Goal: Information Seeking & Learning: Find specific page/section

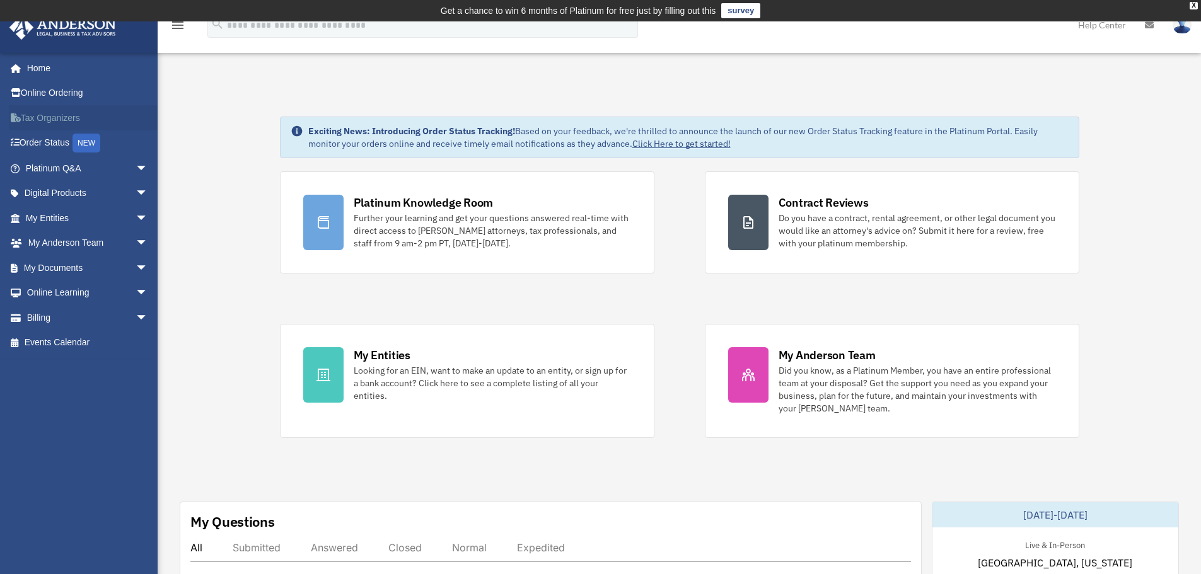
click at [59, 122] on link "Tax Organizers" at bounding box center [88, 117] width 158 height 25
click at [136, 197] on span "arrow_drop_down" at bounding box center [148, 194] width 25 height 26
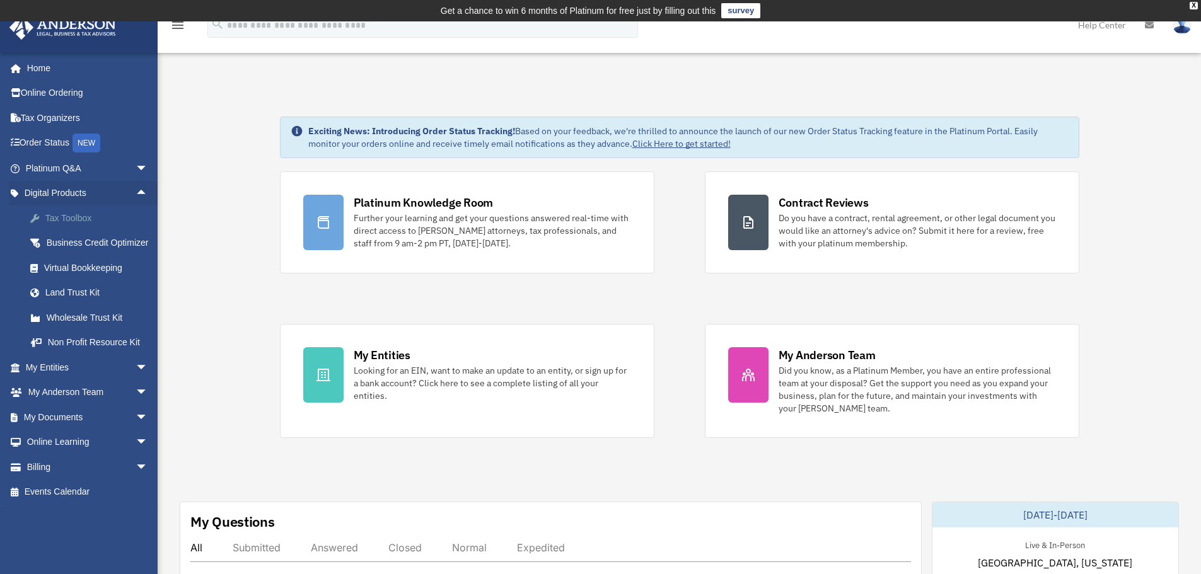
click at [76, 222] on div "Tax Toolbox" at bounding box center [97, 219] width 107 height 16
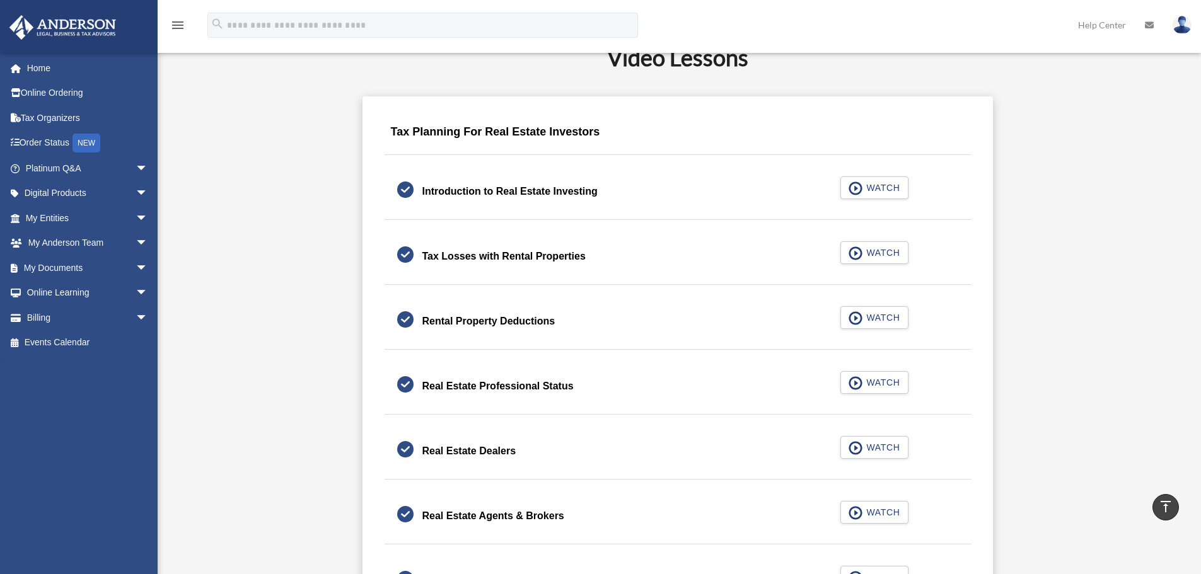
scroll to position [819, 0]
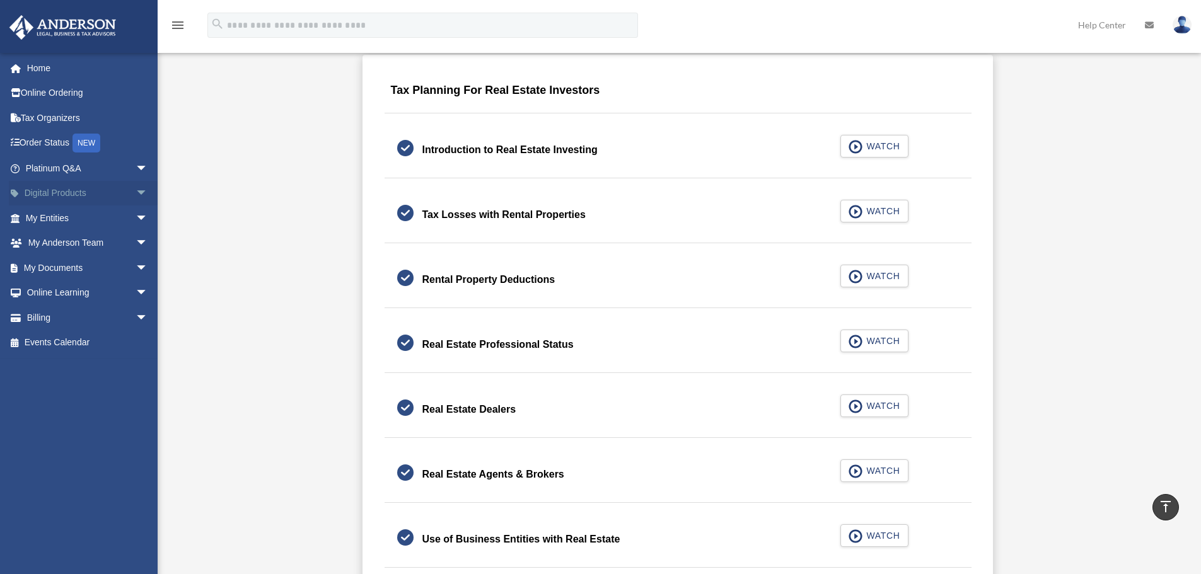
click at [73, 188] on link "Digital Products arrow_drop_down" at bounding box center [88, 193] width 158 height 25
click at [136, 193] on span "arrow_drop_down" at bounding box center [148, 194] width 25 height 26
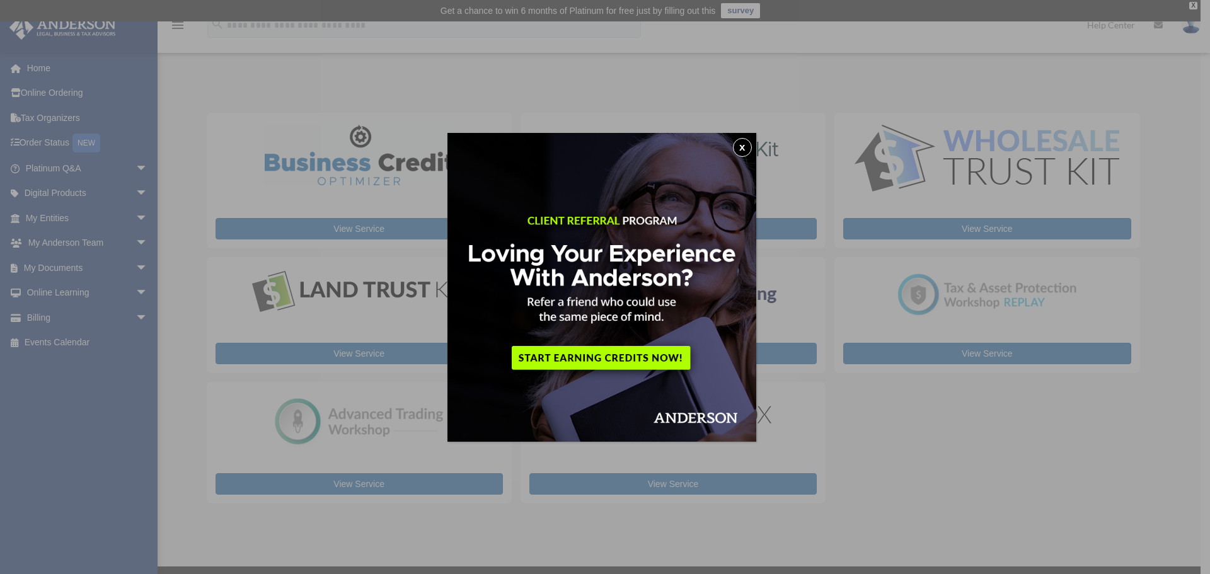
click at [738, 142] on button "x" at bounding box center [742, 147] width 19 height 19
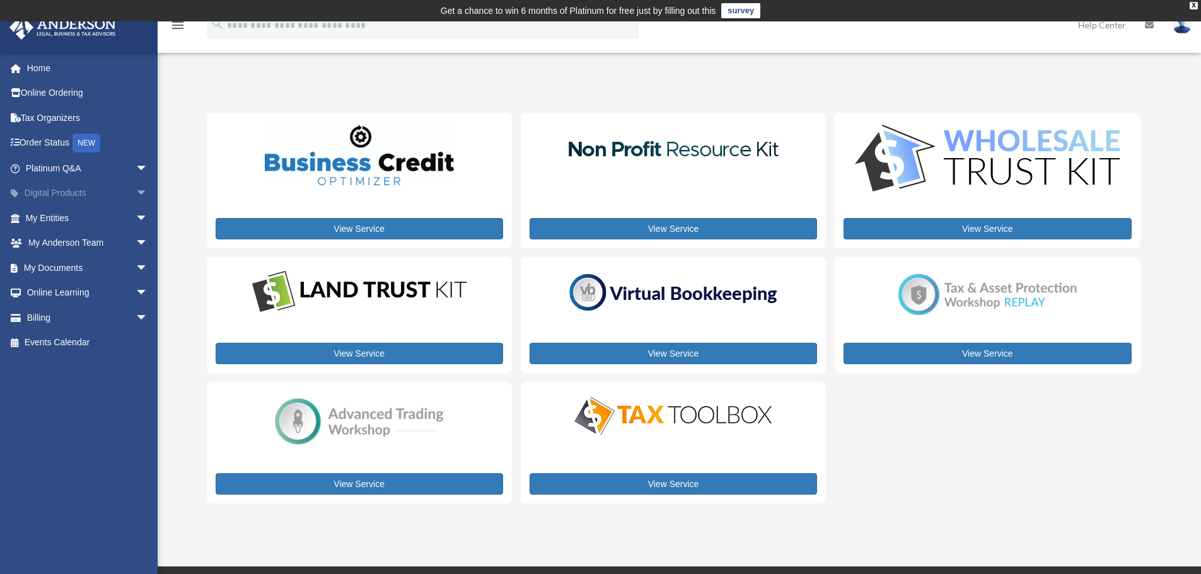
click at [61, 195] on link "Digital Products arrow_drop_down" at bounding box center [88, 193] width 158 height 25
click at [142, 189] on span "arrow_drop_down" at bounding box center [148, 194] width 25 height 26
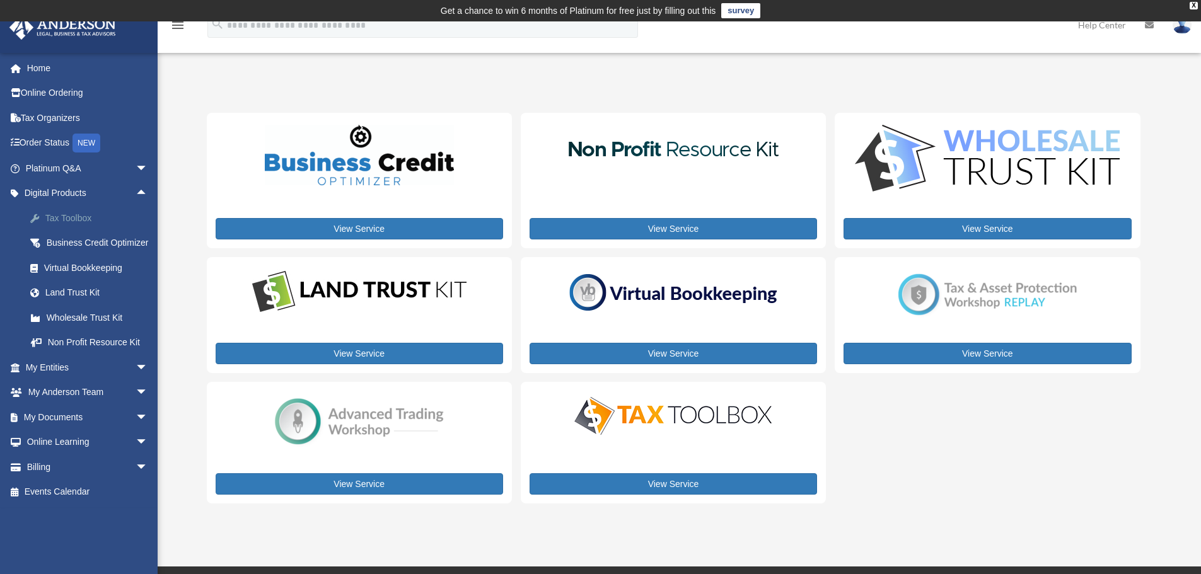
click at [76, 221] on div "Tax Toolbox" at bounding box center [97, 219] width 107 height 16
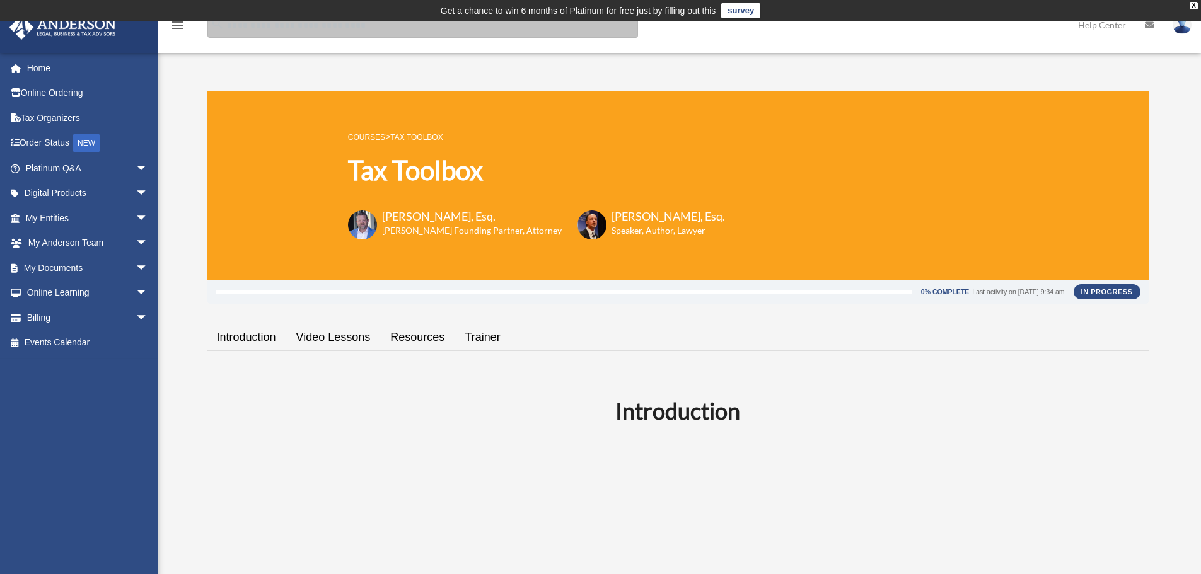
click at [270, 26] on input "search" at bounding box center [422, 25] width 430 height 25
type input "**********"
